Goal: Check status: Check status

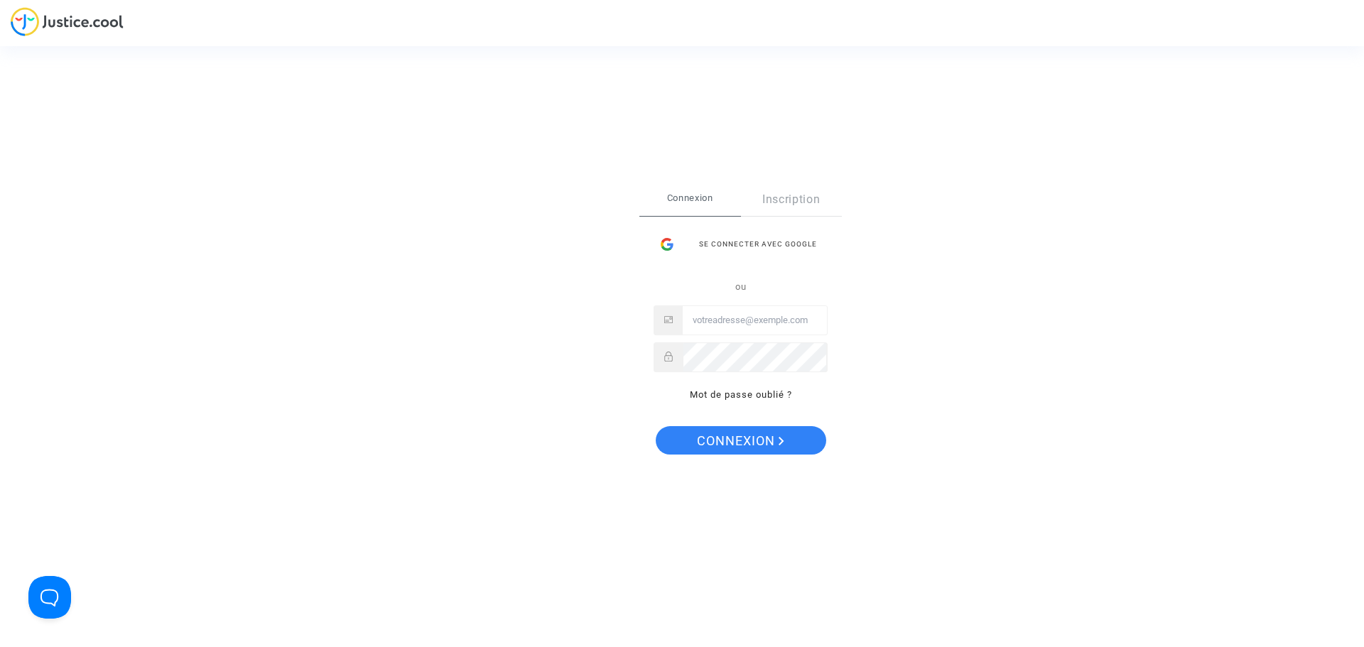
click at [748, 325] on input "Email" at bounding box center [755, 320] width 144 height 28
type input "aculine@leyton.com"
click at [656, 426] on button "Connexion" at bounding box center [741, 440] width 170 height 28
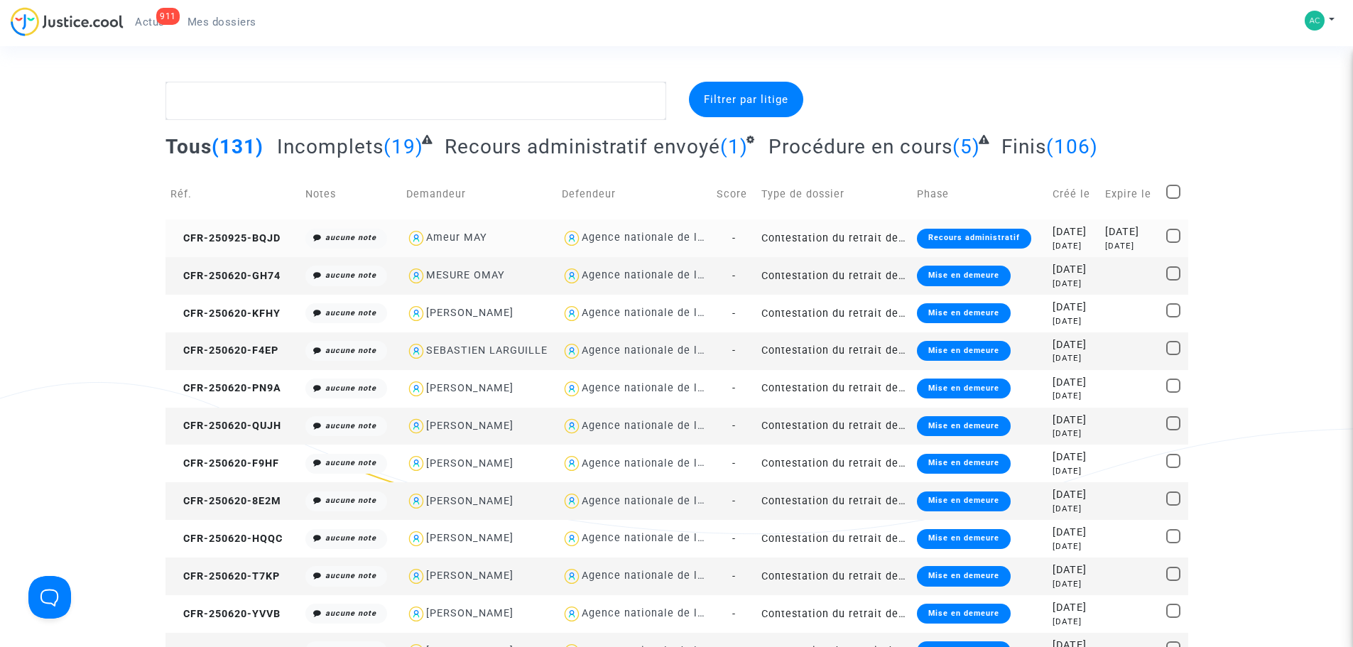
click at [867, 229] on td "Contestation du retrait de [PERSON_NAME] par l'ANAH (mandataire)" at bounding box center [834, 238] width 156 height 38
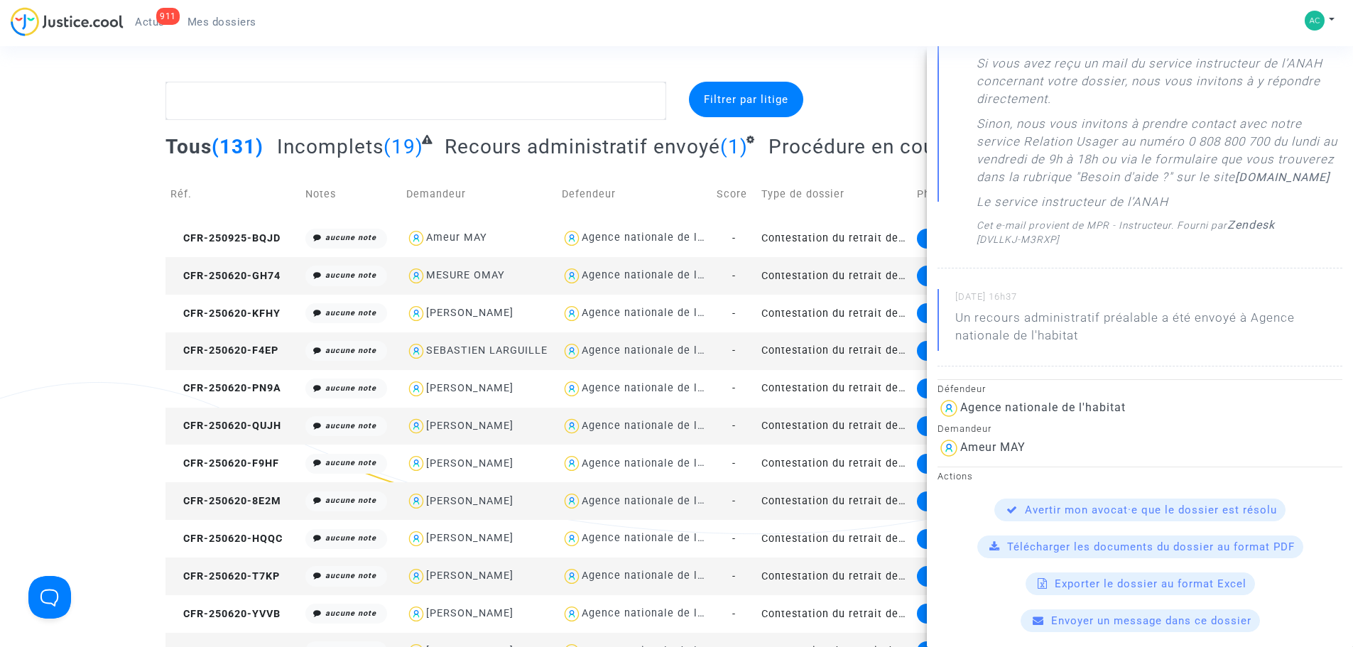
scroll to position [355, 0]
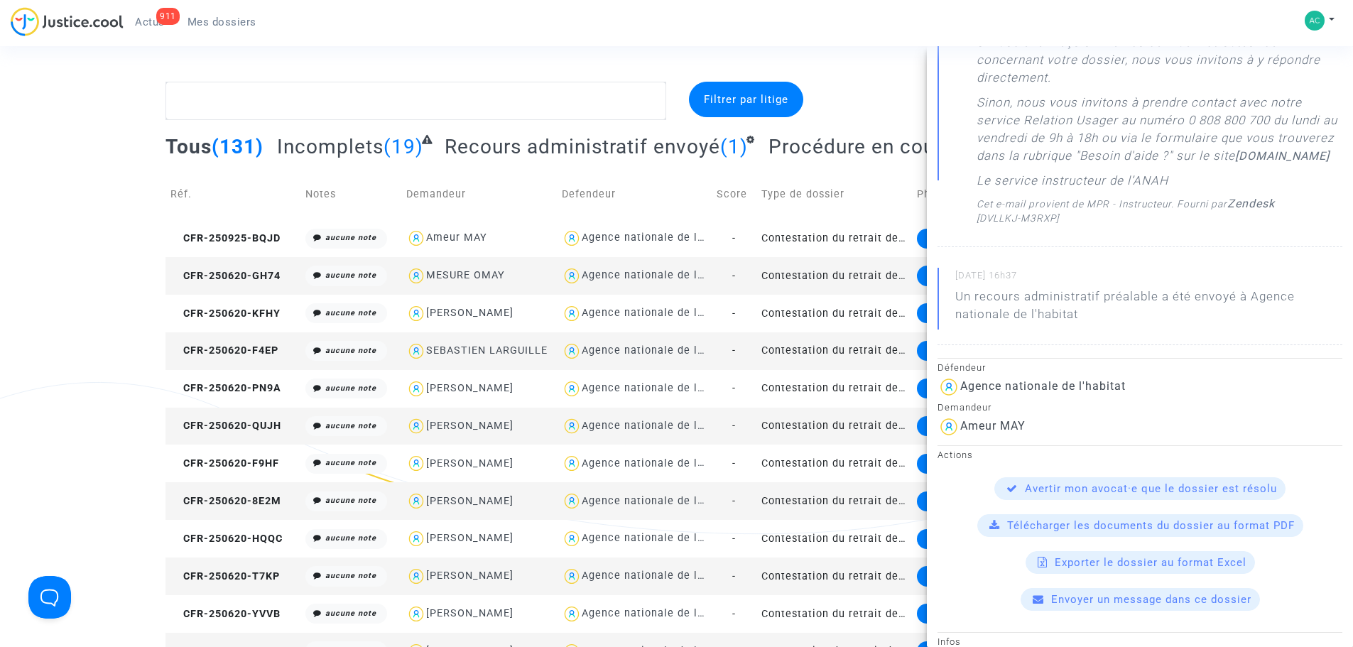
click at [830, 173] on td "Type de dossier" at bounding box center [834, 194] width 156 height 50
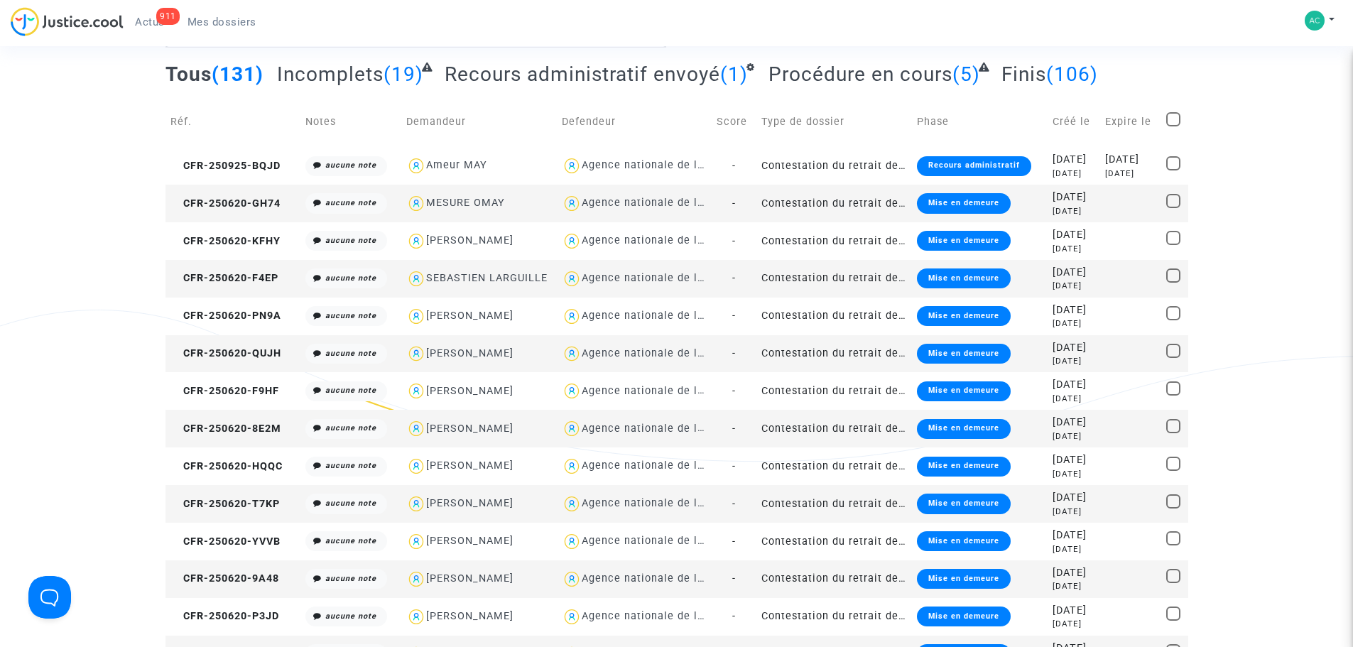
scroll to position [0, 0]
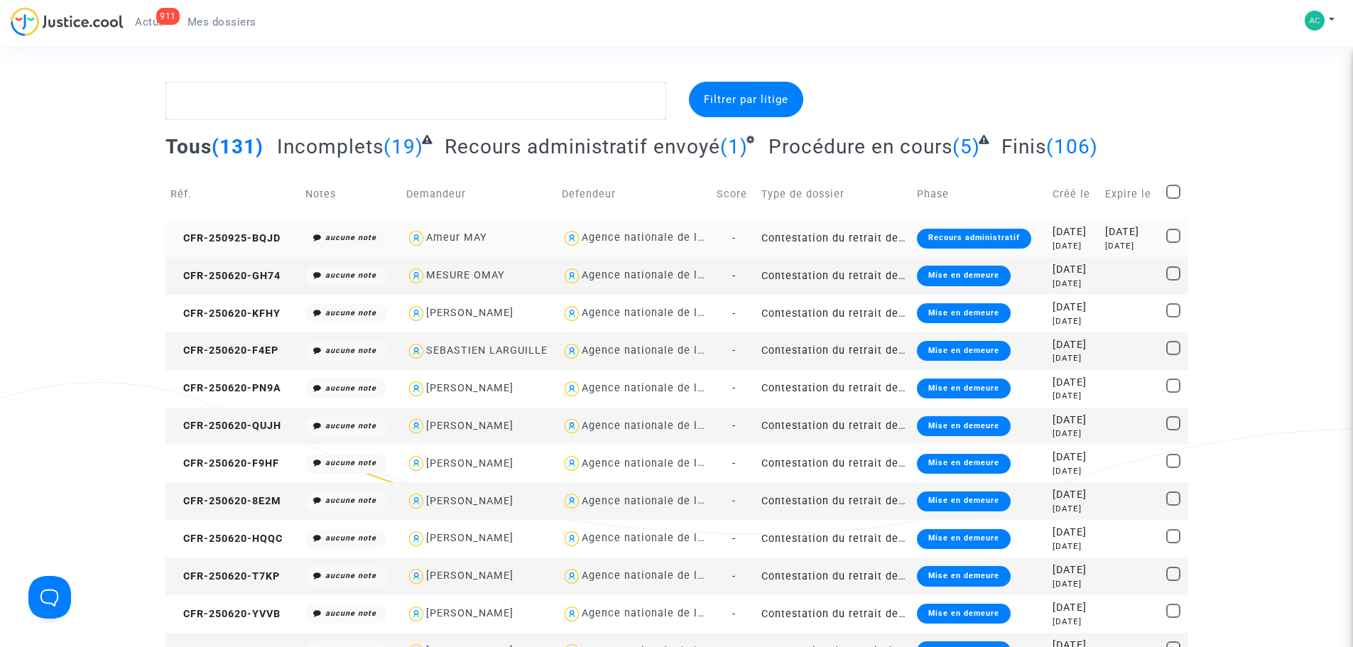
click at [917, 238] on div "Recours administratif" at bounding box center [974, 239] width 114 height 20
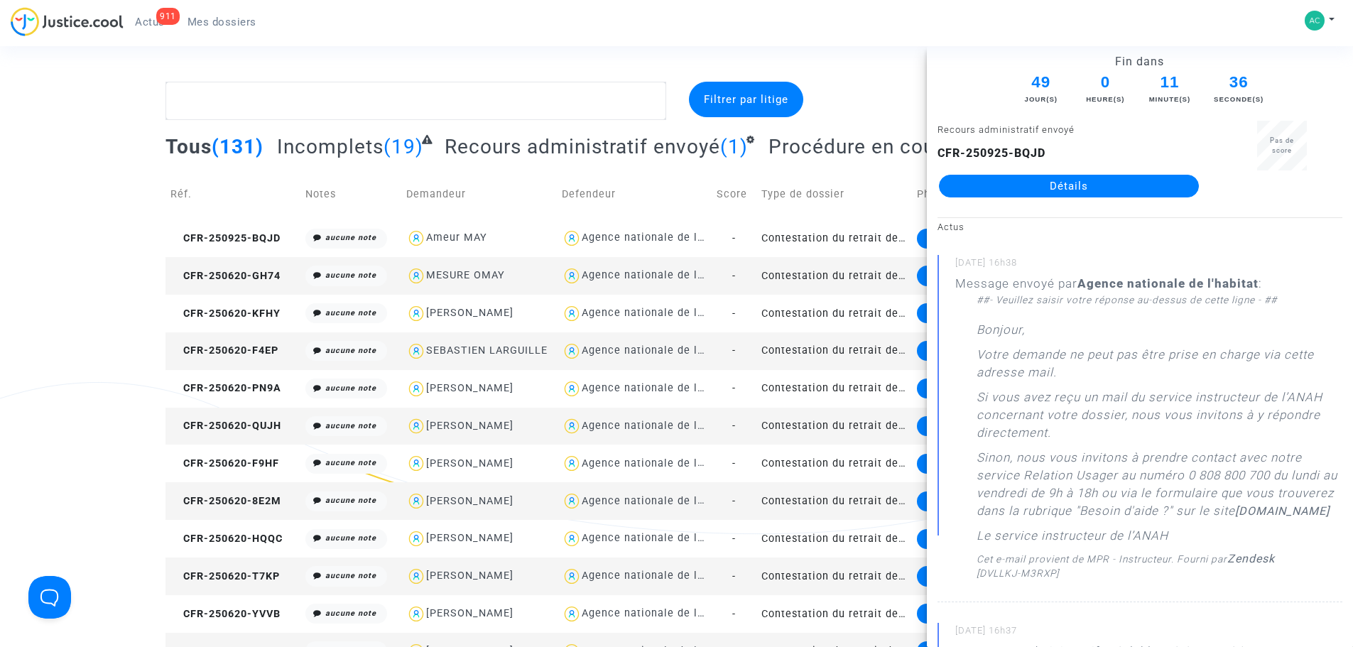
click at [1131, 182] on link "Détails" at bounding box center [1069, 186] width 260 height 23
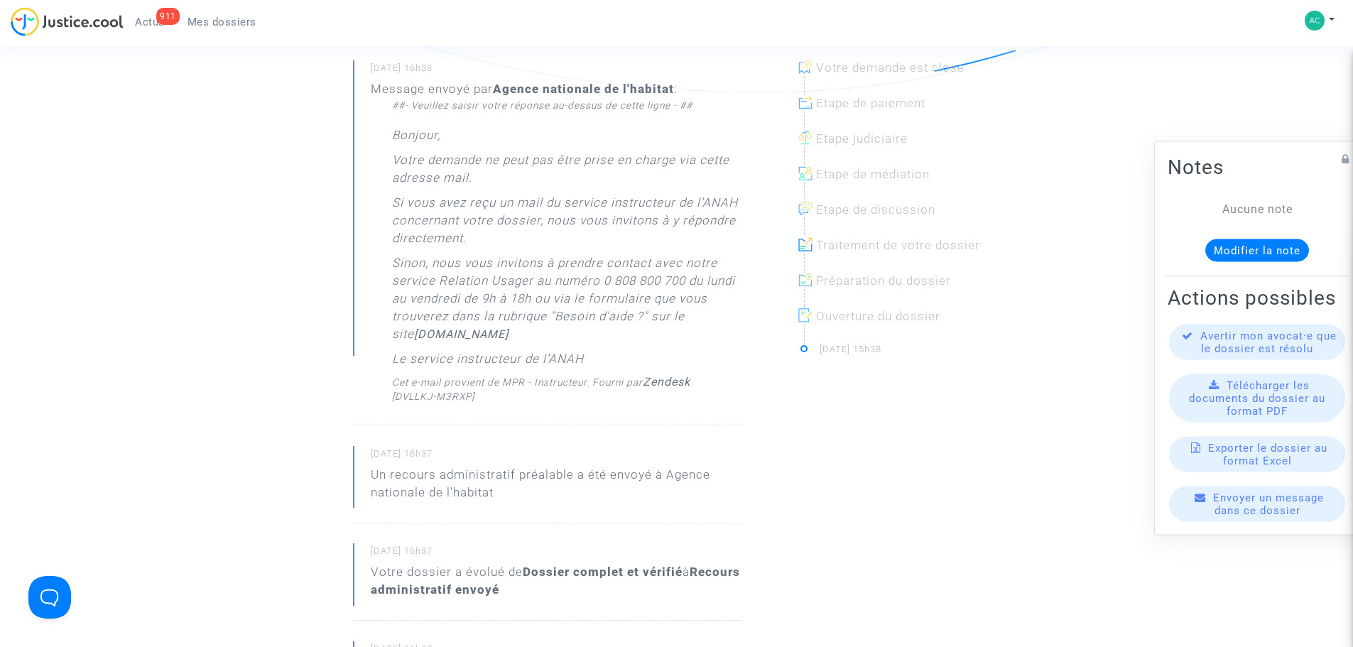
scroll to position [497, 0]
